Goal: Find specific fact: Find specific page/section

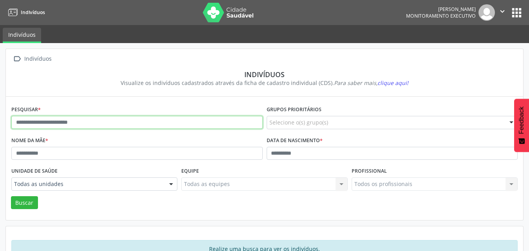
click at [195, 121] on input "text" at bounding box center [136, 122] width 251 height 13
click at [11, 196] on button "Buscar" at bounding box center [24, 202] width 27 height 13
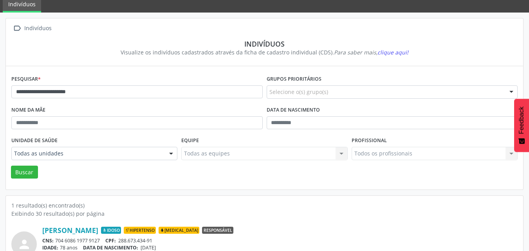
scroll to position [68, 0]
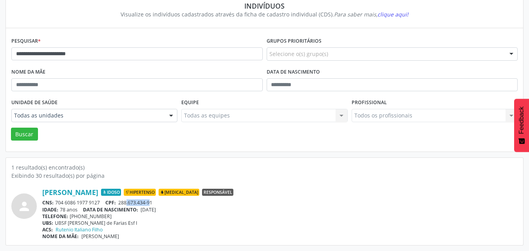
drag, startPoint x: 148, startPoint y: 203, endPoint x: 128, endPoint y: 203, distance: 20.0
click at [128, 203] on span "288.673.434-91" at bounding box center [135, 202] width 34 height 7
drag, startPoint x: 159, startPoint y: 202, endPoint x: 121, endPoint y: 203, distance: 38.4
click at [121, 203] on div "CNS: 704 6086 1977 9127 CPF: 288.673.434-91" at bounding box center [279, 202] width 475 height 7
copy span "288.673.434-91"
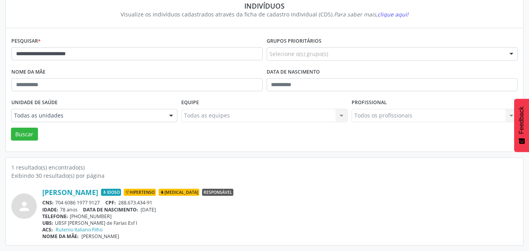
click at [354, 195] on div "[PERSON_NAME] Idoso Hipertenso [MEDICAL_DATA] Responsável" at bounding box center [279, 192] width 475 height 9
drag, startPoint x: 124, startPoint y: 53, endPoint x: 0, endPoint y: 21, distance: 128.2
click at [0, 21] on div "**********" at bounding box center [264, 113] width 529 height 276
paste input "text"
click at [11, 128] on button "Buscar" at bounding box center [24, 134] width 27 height 13
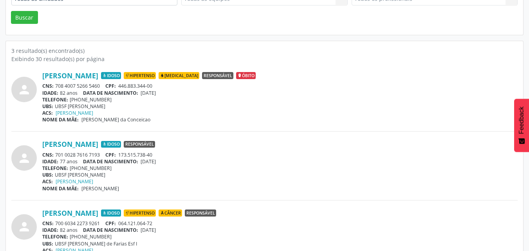
scroll to position [206, 0]
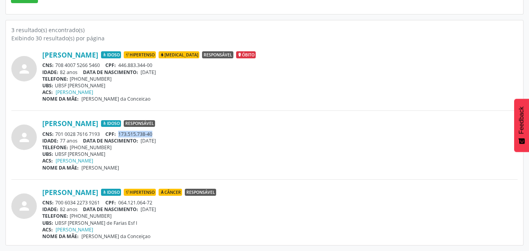
drag, startPoint x: 157, startPoint y: 134, endPoint x: 120, endPoint y: 133, distance: 36.8
click at [120, 133] on div "CNS: 701 0028 7616 7193 CPF: 173.515.738-40" at bounding box center [279, 134] width 475 height 7
copy span "173.515.738-40"
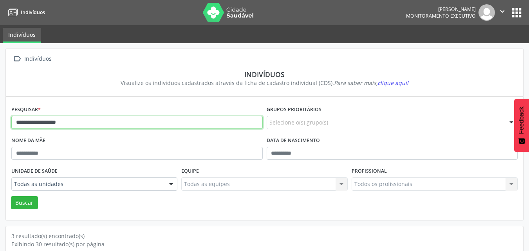
drag, startPoint x: 153, startPoint y: 126, endPoint x: 30, endPoint y: 125, distance: 123.7
click at [30, 125] on input "**********" at bounding box center [136, 122] width 251 height 13
drag, startPoint x: 94, startPoint y: 124, endPoint x: 0, endPoint y: 123, distance: 93.9
click at [0, 123] on div "**********" at bounding box center [264, 250] width 529 height 414
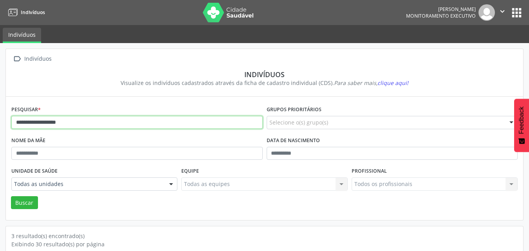
paste input "********"
click at [11, 196] on button "Buscar" at bounding box center [24, 202] width 27 height 13
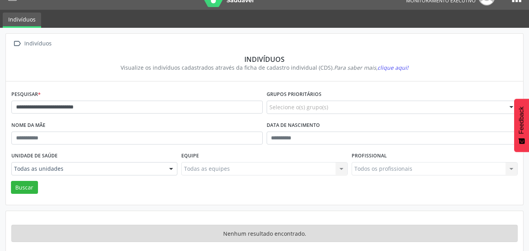
scroll to position [23, 0]
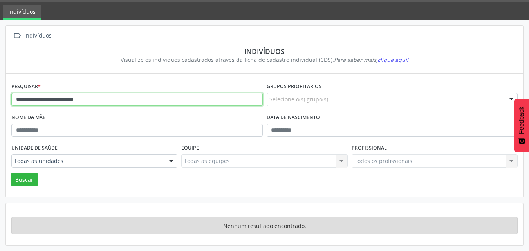
drag, startPoint x: 141, startPoint y: 101, endPoint x: 47, endPoint y: 103, distance: 94.0
click at [47, 103] on input "**********" at bounding box center [136, 99] width 251 height 13
click at [11, 173] on button "Buscar" at bounding box center [24, 179] width 27 height 13
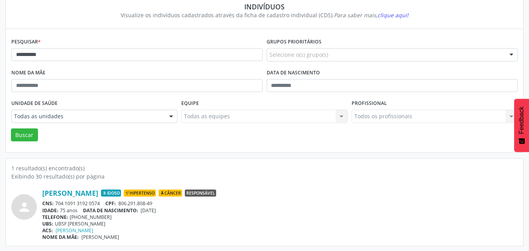
scroll to position [68, 0]
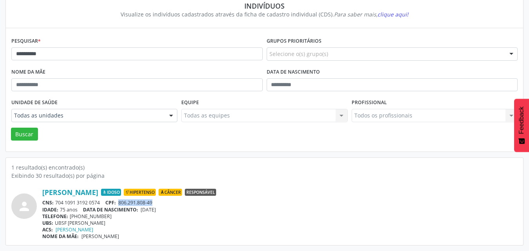
drag, startPoint x: 155, startPoint y: 204, endPoint x: 120, endPoint y: 204, distance: 35.2
click at [120, 204] on div "CNS: 704 1091 3192 0574 CPF: 806.291.808-49" at bounding box center [279, 202] width 475 height 7
copy span "806.291.808-49"
drag, startPoint x: 80, startPoint y: 50, endPoint x: 0, endPoint y: 47, distance: 80.3
click at [0, 47] on div " Indivíduos Indivíduos Visualize os indivíduos cadastrados através da ficha de…" at bounding box center [264, 113] width 529 height 276
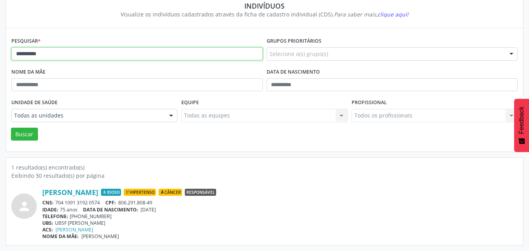
paste input "**********"
click at [11, 128] on button "Buscar" at bounding box center [24, 134] width 27 height 13
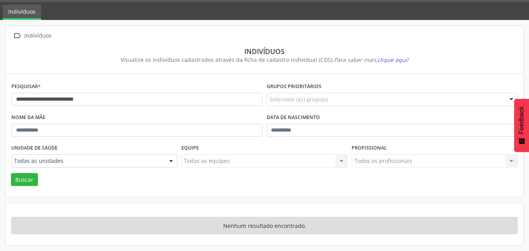
scroll to position [23, 0]
drag, startPoint x: 115, startPoint y: 96, endPoint x: 41, endPoint y: 94, distance: 73.6
click at [41, 94] on input "**********" at bounding box center [136, 99] width 251 height 13
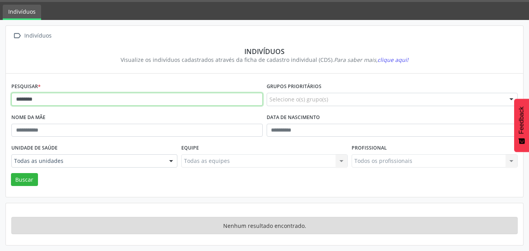
click at [11, 173] on button "Buscar" at bounding box center [24, 179] width 27 height 13
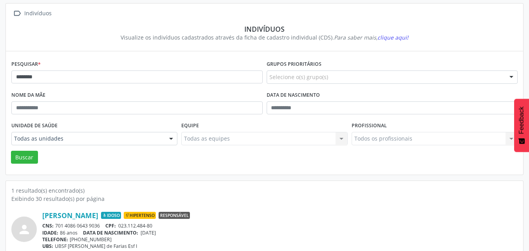
scroll to position [68, 0]
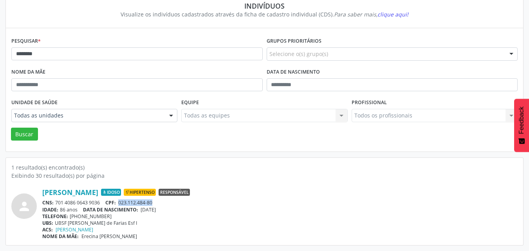
drag, startPoint x: 147, startPoint y: 199, endPoint x: 121, endPoint y: 201, distance: 26.7
click at [121, 201] on div "CNS: 701 4086 0643 9036 CPF: 023.112.484-80" at bounding box center [279, 202] width 475 height 7
copy span "023.112.484-80"
drag, startPoint x: 132, startPoint y: 57, endPoint x: 17, endPoint y: 59, distance: 115.1
click at [17, 59] on input "*******" at bounding box center [136, 53] width 251 height 13
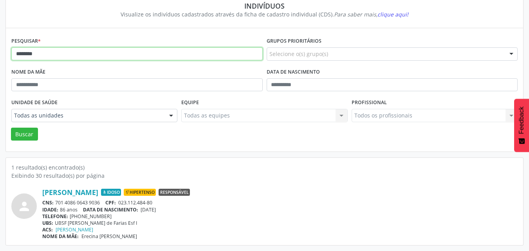
paste input "**********"
click at [11, 128] on button "Buscar" at bounding box center [24, 134] width 27 height 13
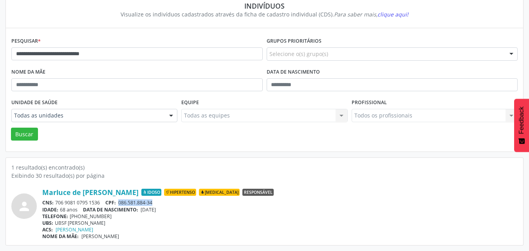
drag, startPoint x: 160, startPoint y: 203, endPoint x: 121, endPoint y: 205, distance: 39.6
click at [121, 205] on div "CNS: 706 9081 0795 1536 CPF: 086.581.884-34" at bounding box center [279, 202] width 475 height 7
copy span "086.581.884-34"
drag, startPoint x: 144, startPoint y: 52, endPoint x: 0, endPoint y: 48, distance: 144.5
click at [0, 48] on div "**********" at bounding box center [264, 113] width 529 height 276
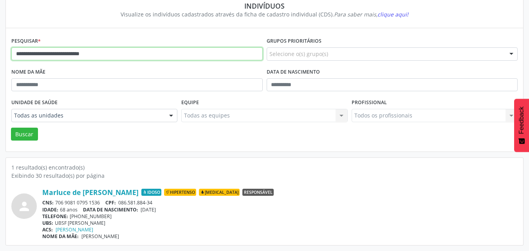
paste input "text"
click at [11, 128] on button "Buscar" at bounding box center [24, 134] width 27 height 13
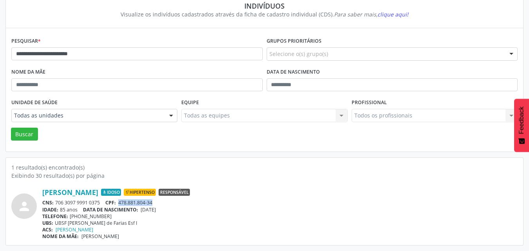
drag, startPoint x: 157, startPoint y: 202, endPoint x: 119, endPoint y: 204, distance: 37.2
click at [119, 204] on div "CNS: 706 3097 9991 0375 CPF: 478.881.804-34" at bounding box center [279, 202] width 475 height 7
copy span "478.881.804-34"
drag, startPoint x: 141, startPoint y: 51, endPoint x: 0, endPoint y: 50, distance: 140.9
click at [0, 50] on div "**********" at bounding box center [264, 113] width 529 height 276
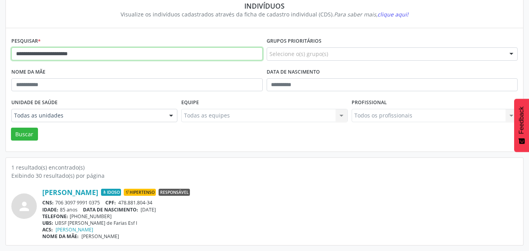
paste input "text"
click at [11, 128] on button "Buscar" at bounding box center [24, 134] width 27 height 13
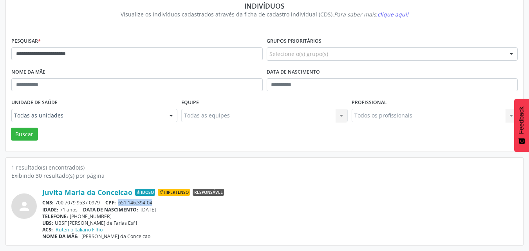
drag, startPoint x: 137, startPoint y: 202, endPoint x: 120, endPoint y: 201, distance: 16.8
click at [120, 201] on div "CNS: 700 7079 9537 0979 CPF: 651.146.394-04" at bounding box center [279, 202] width 475 height 7
copy span "651.146.394-04"
drag, startPoint x: 142, startPoint y: 49, endPoint x: 13, endPoint y: 47, distance: 128.4
click at [13, 47] on div "**********" at bounding box center [136, 50] width 255 height 31
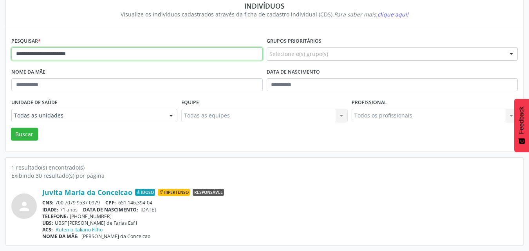
paste input "text"
type input "**********"
click at [11, 128] on button "Buscar" at bounding box center [24, 134] width 27 height 13
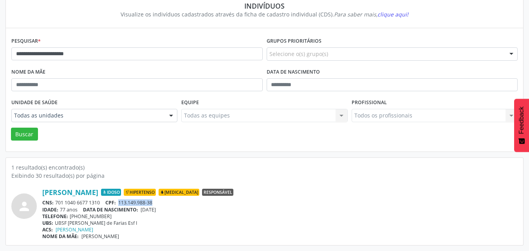
drag, startPoint x: 157, startPoint y: 202, endPoint x: 121, endPoint y: 202, distance: 36.0
click at [121, 202] on div "CNS: 701 1040 6677 1310 CPF: 113.149.988-38" at bounding box center [279, 202] width 475 height 7
copy span "113.149.988-38"
